Goal: Entertainment & Leisure: Consume media (video, audio)

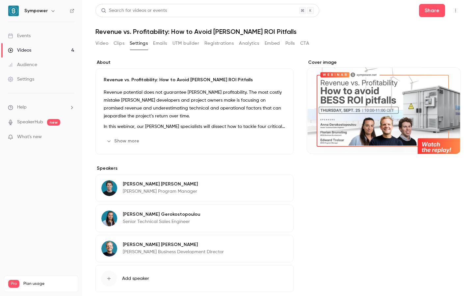
scroll to position [33, 0]
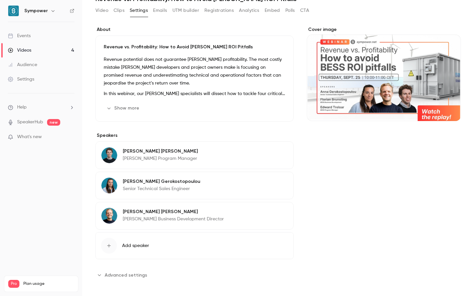
click at [32, 39] on link "Events" at bounding box center [41, 36] width 82 height 14
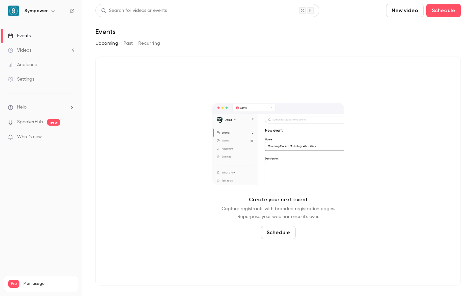
click at [27, 54] on link "Videos 4" at bounding box center [41, 50] width 82 height 14
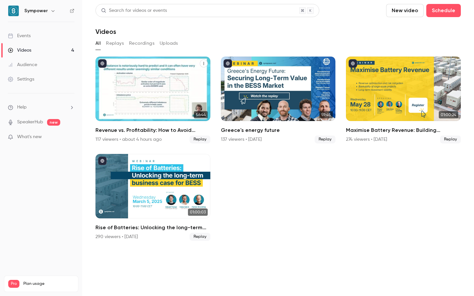
click at [167, 81] on div "Revenue vs. Profitability: How to Avoid BESS ROI Pitfalls" at bounding box center [153, 89] width 115 height 65
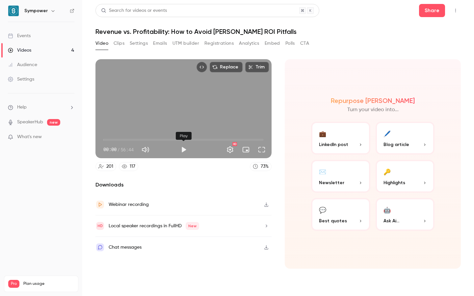
click at [183, 151] on button "Play" at bounding box center [183, 149] width 13 height 13
click at [185, 152] on button "Pause" at bounding box center [183, 149] width 13 height 13
type input "*****"
click at [242, 72] on div "Replace Trim" at bounding box center [184, 67] width 176 height 16
click at [263, 150] on button "Full screen" at bounding box center [261, 149] width 13 height 13
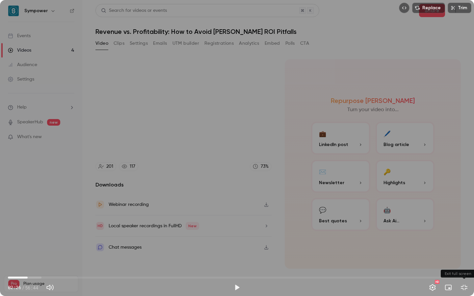
click at [465, 291] on button "Exit full screen" at bounding box center [464, 287] width 13 height 13
